Goal: Transaction & Acquisition: Book appointment/travel/reservation

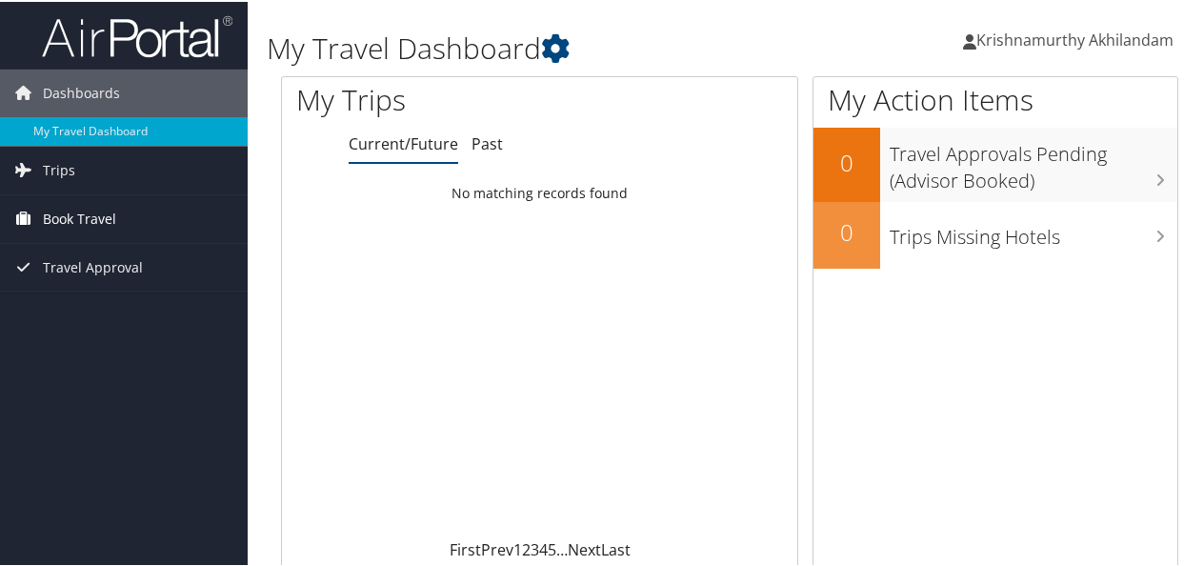
click at [82, 215] on span "Book Travel" at bounding box center [79, 217] width 73 height 48
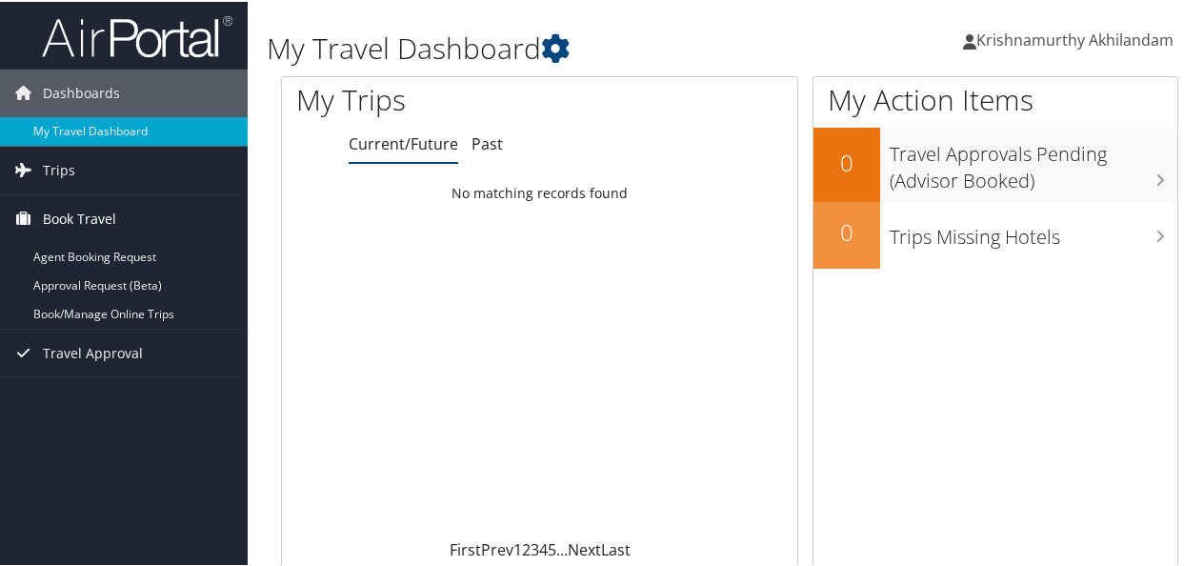
click at [66, 216] on span "Book Travel" at bounding box center [79, 217] width 73 height 48
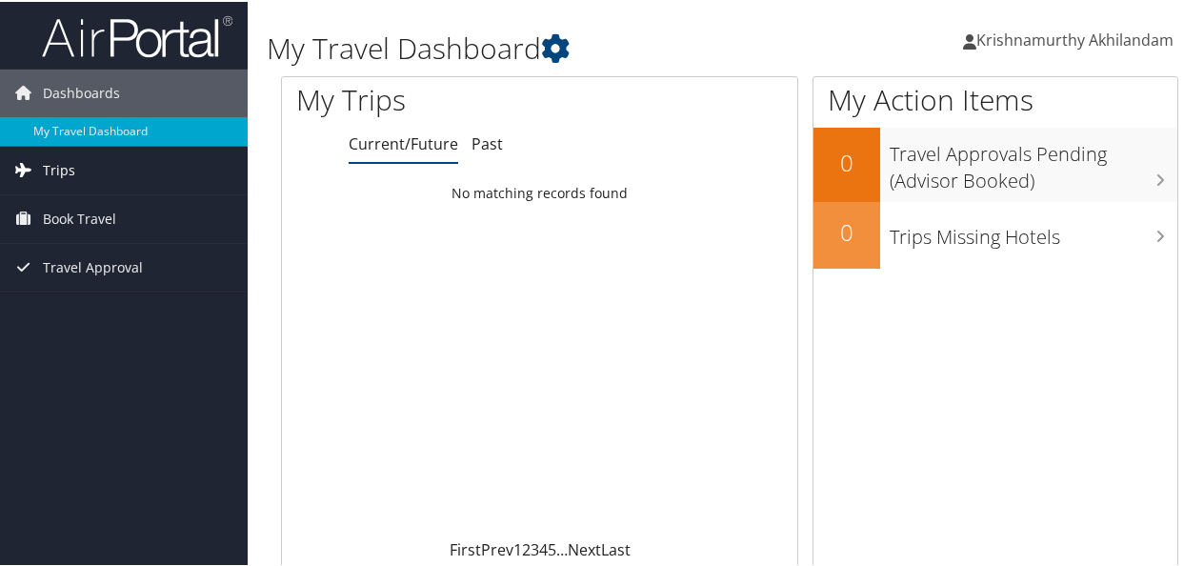
click at [51, 166] on span "Trips" at bounding box center [59, 169] width 32 height 48
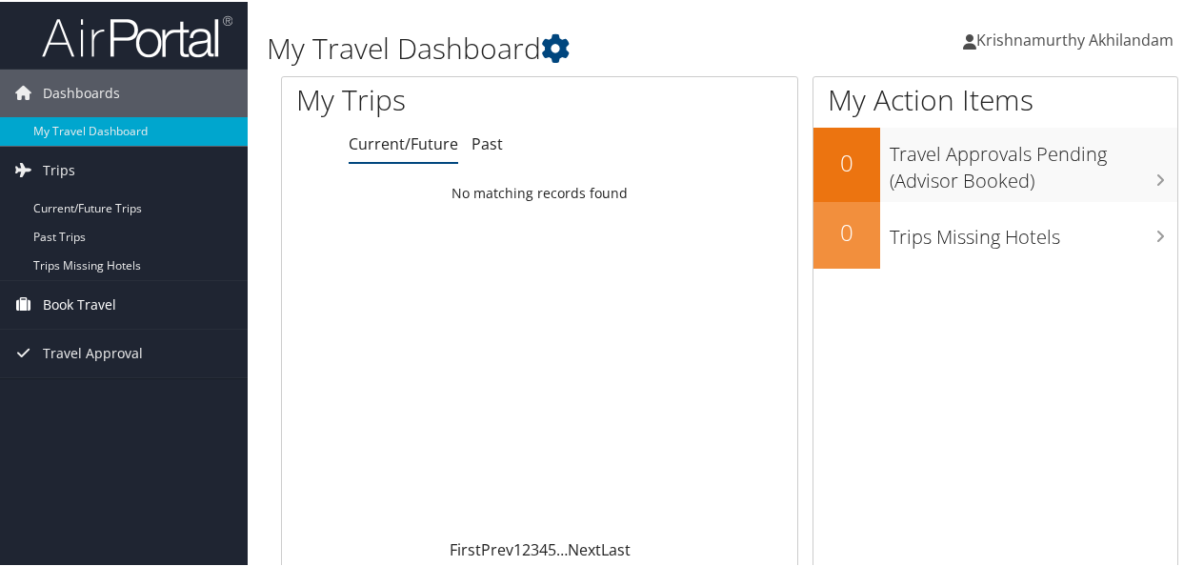
click at [97, 307] on span "Book Travel" at bounding box center [79, 303] width 73 height 48
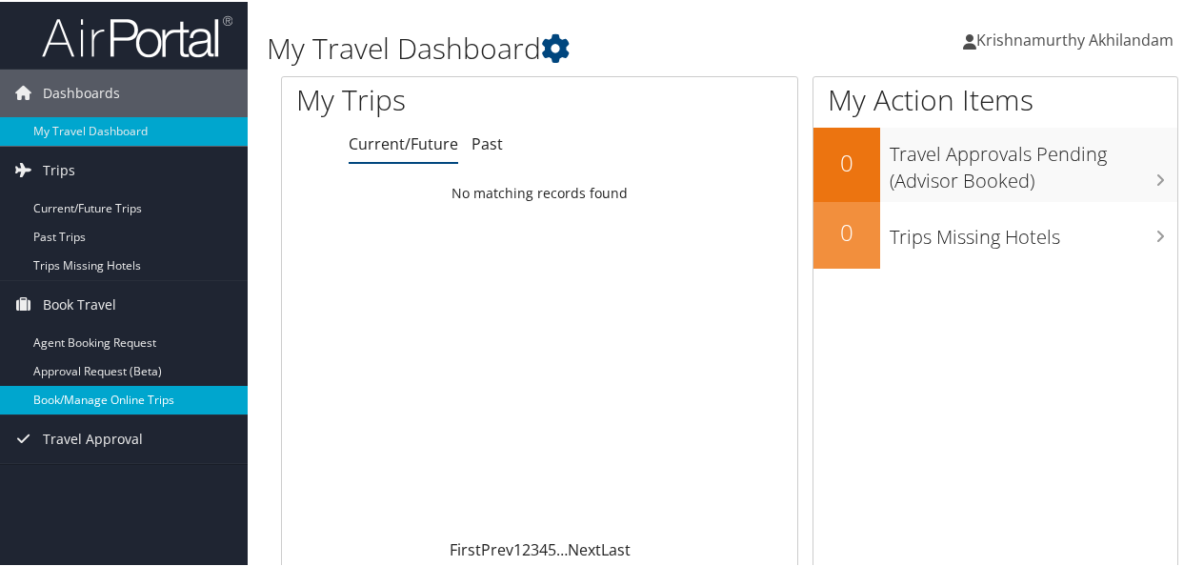
click at [135, 397] on link "Book/Manage Online Trips" at bounding box center [124, 398] width 248 height 29
